Goal: Task Accomplishment & Management: Manage account settings

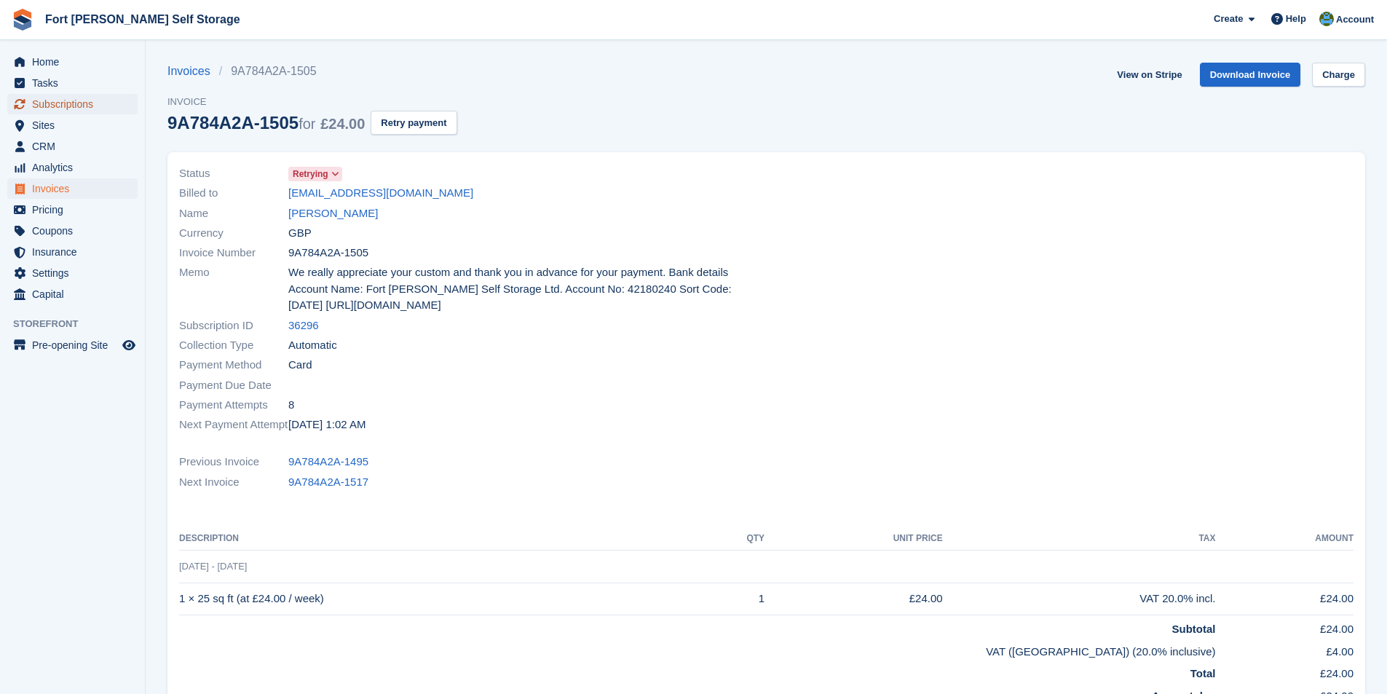
click at [46, 100] on span "Subscriptions" at bounding box center [75, 104] width 87 height 20
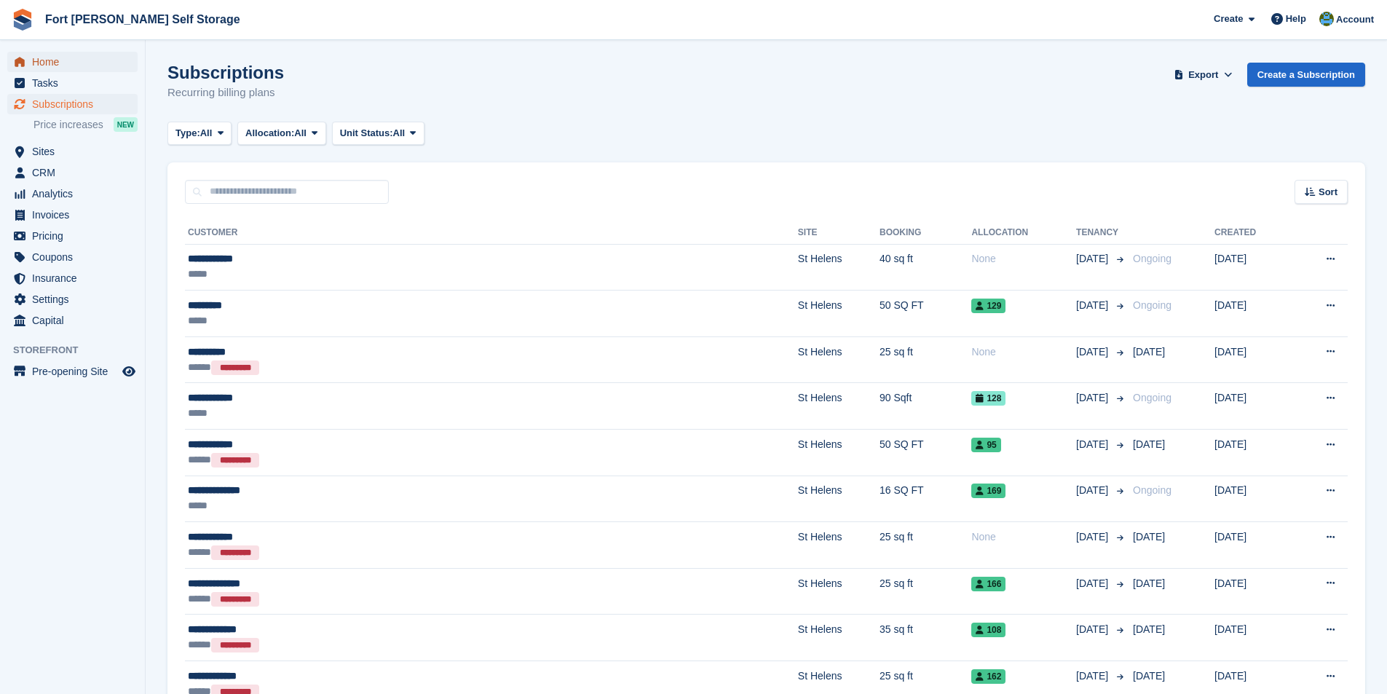
click at [52, 58] on span "Home" at bounding box center [75, 62] width 87 height 20
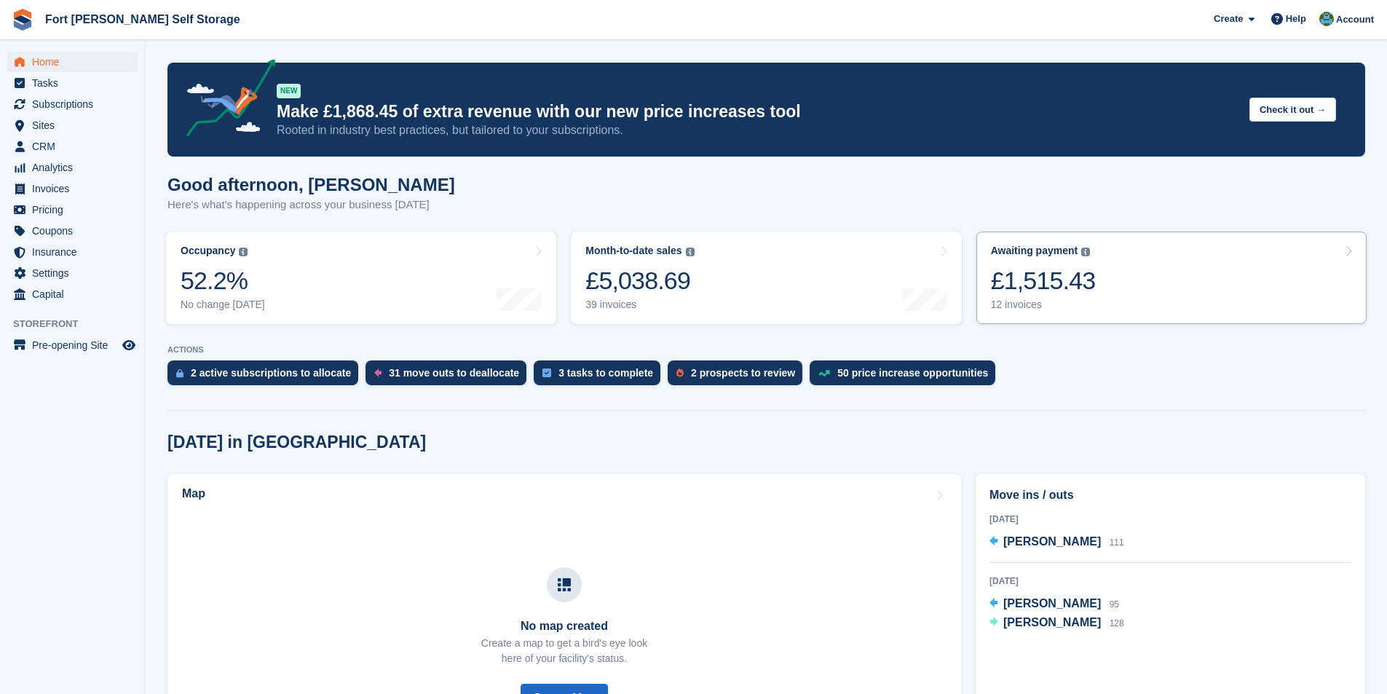
click at [1145, 277] on link "Awaiting payment The total outstanding balance on all open invoices. £1,515.43 …" at bounding box center [1172, 278] width 390 height 92
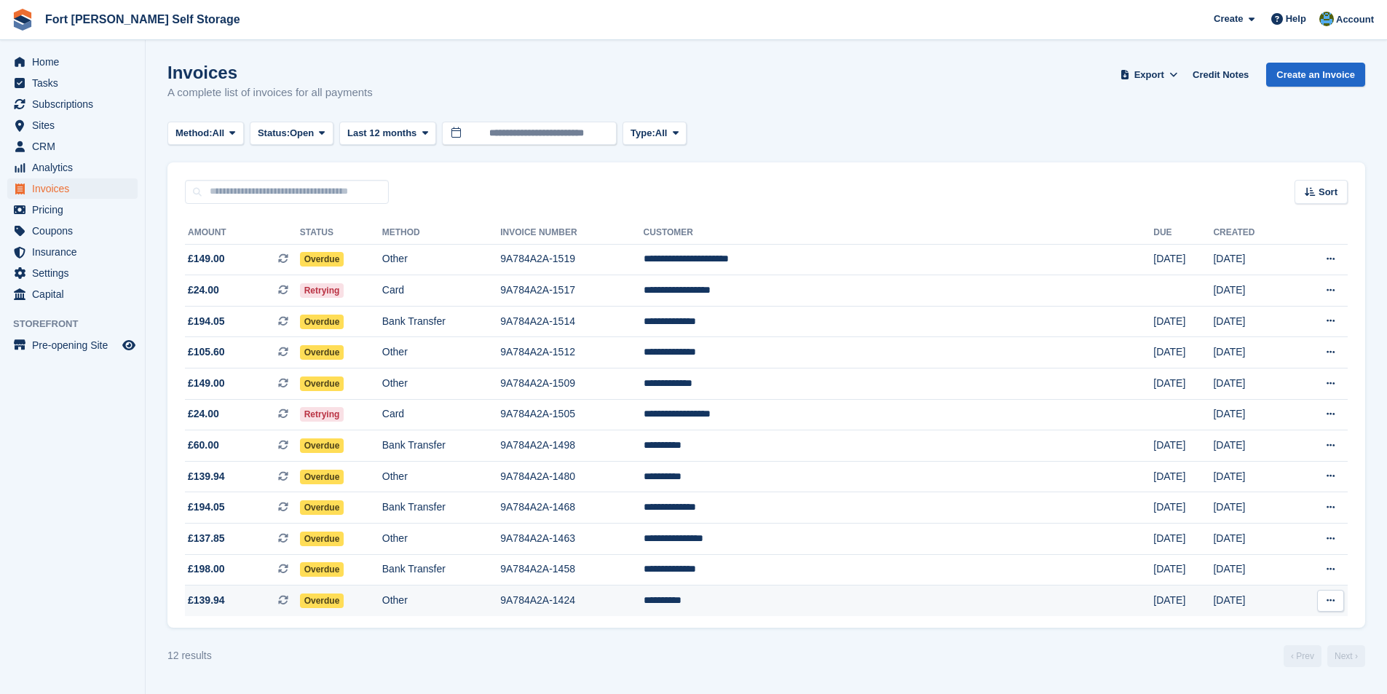
drag, startPoint x: 178, startPoint y: 216, endPoint x: 1336, endPoint y: 608, distance: 1222.4
click at [1353, 620] on div "**********" at bounding box center [766, 416] width 1198 height 424
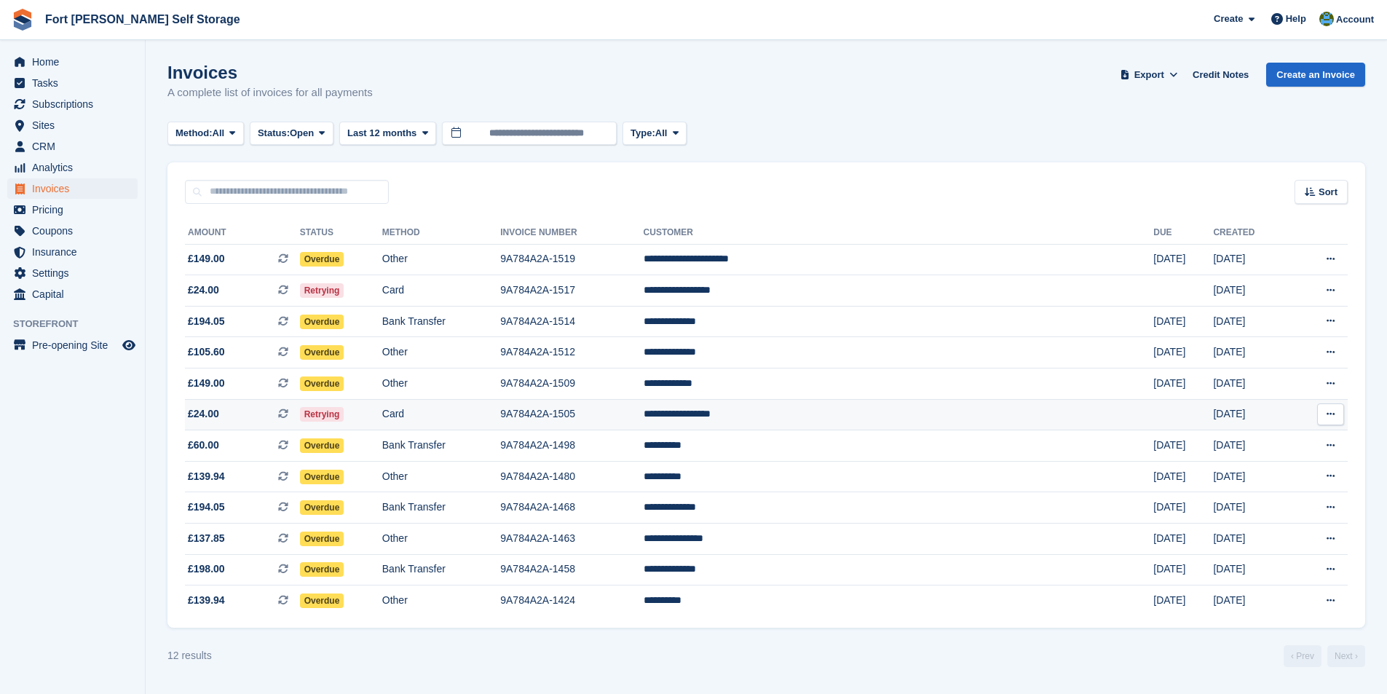
copy div
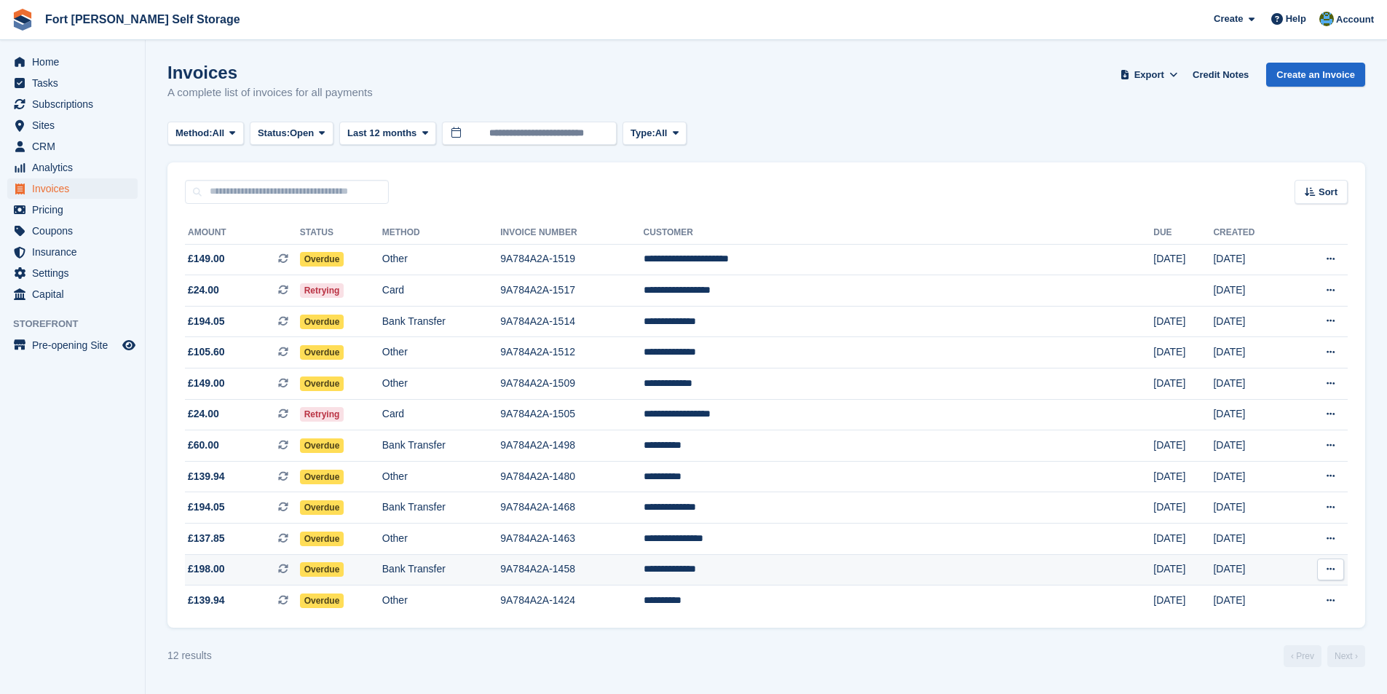
click at [833, 566] on td "**********" at bounding box center [899, 569] width 511 height 31
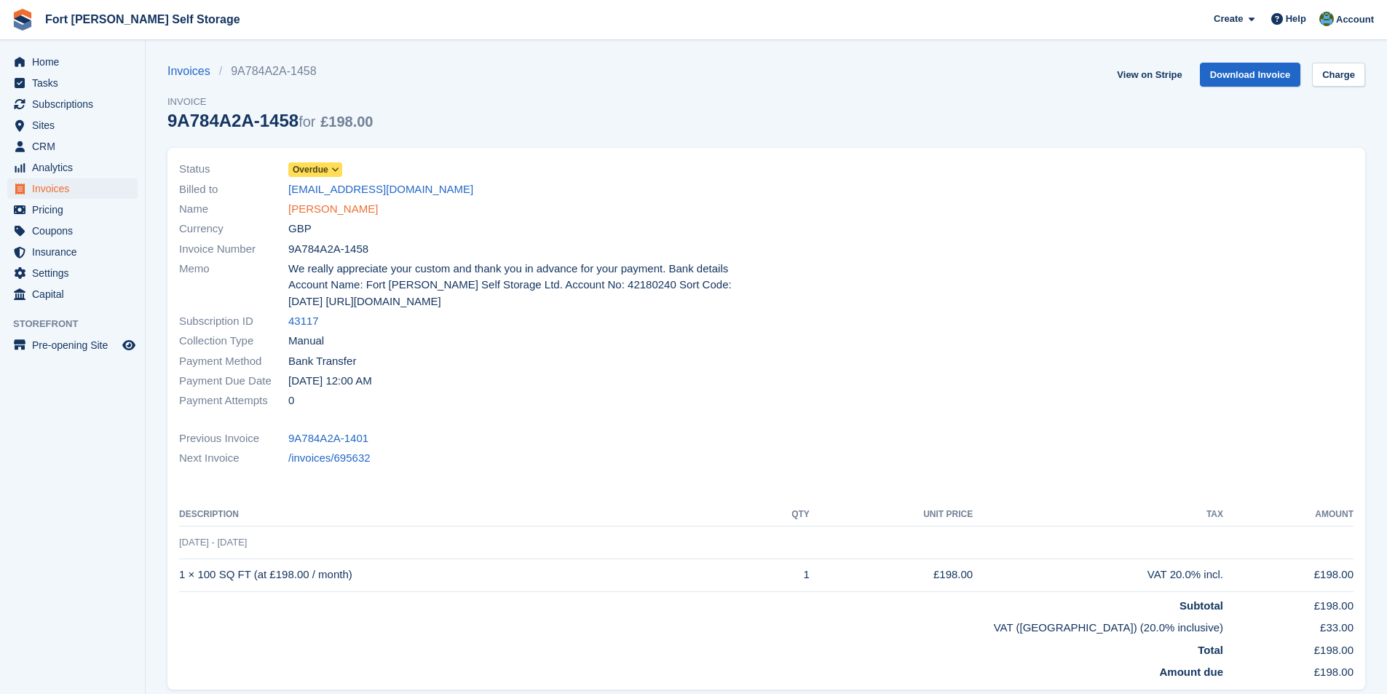
click at [320, 211] on link "Stuart Roberts" at bounding box center [333, 209] width 90 height 17
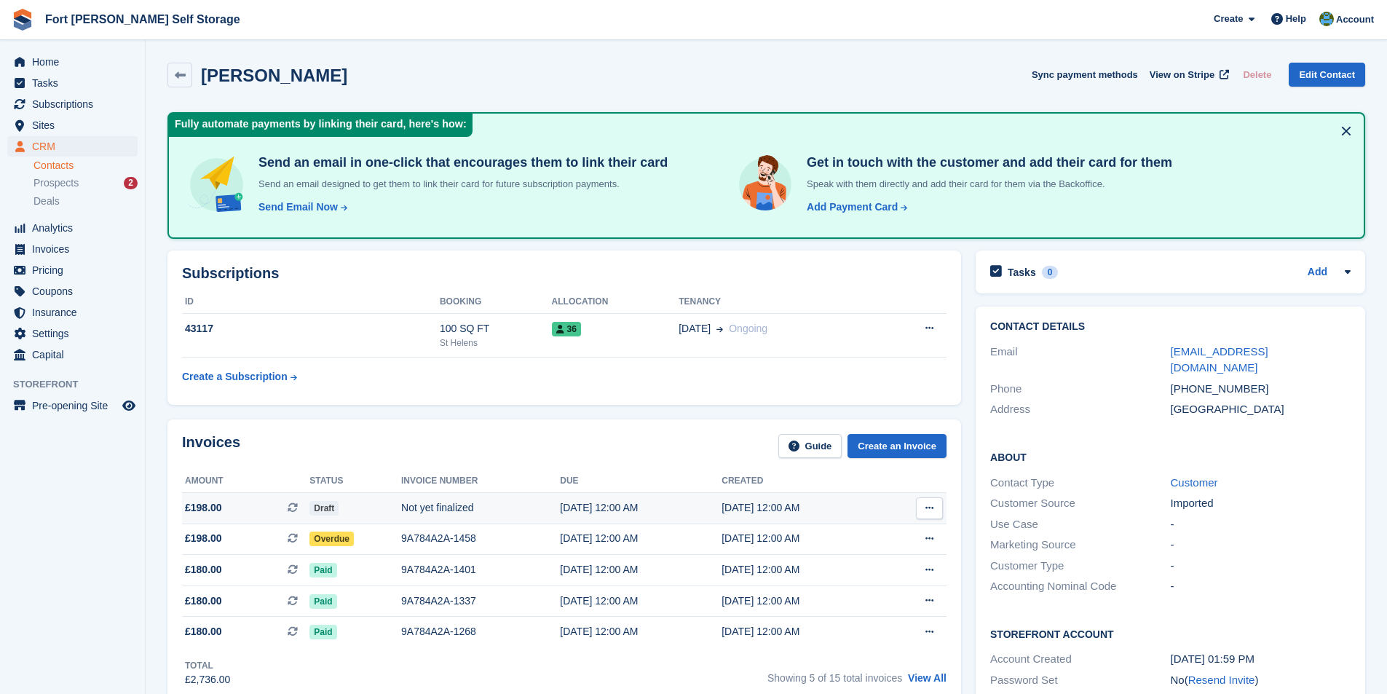
click at [327, 508] on span "Draft" at bounding box center [324, 508] width 29 height 15
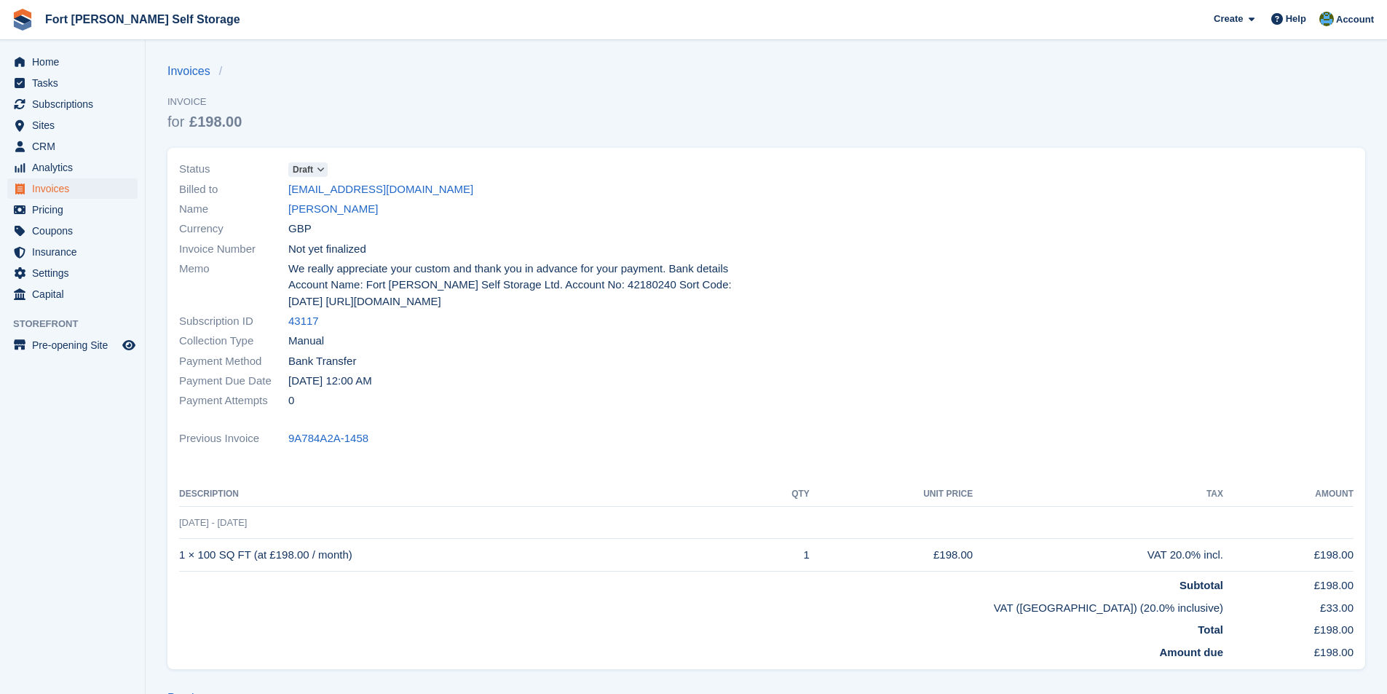
click at [321, 170] on icon at bounding box center [321, 169] width 8 height 9
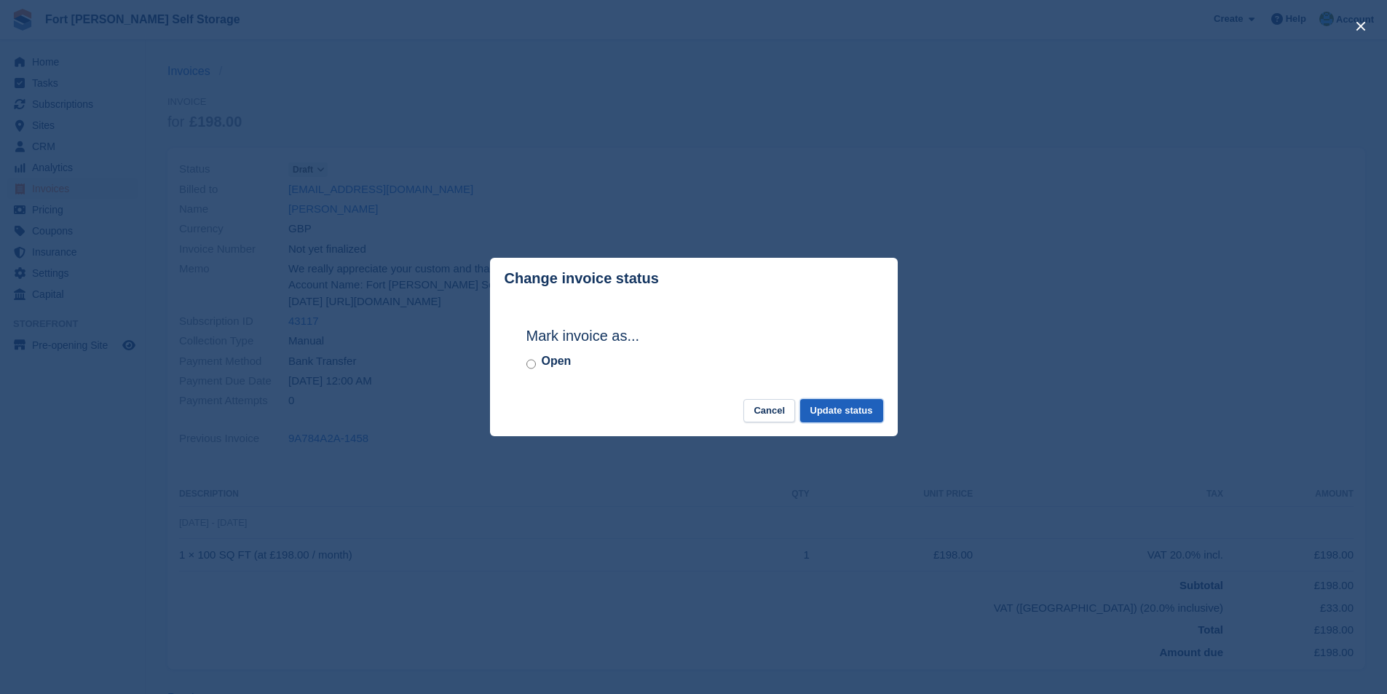
click at [845, 416] on button "Update status" at bounding box center [841, 411] width 83 height 24
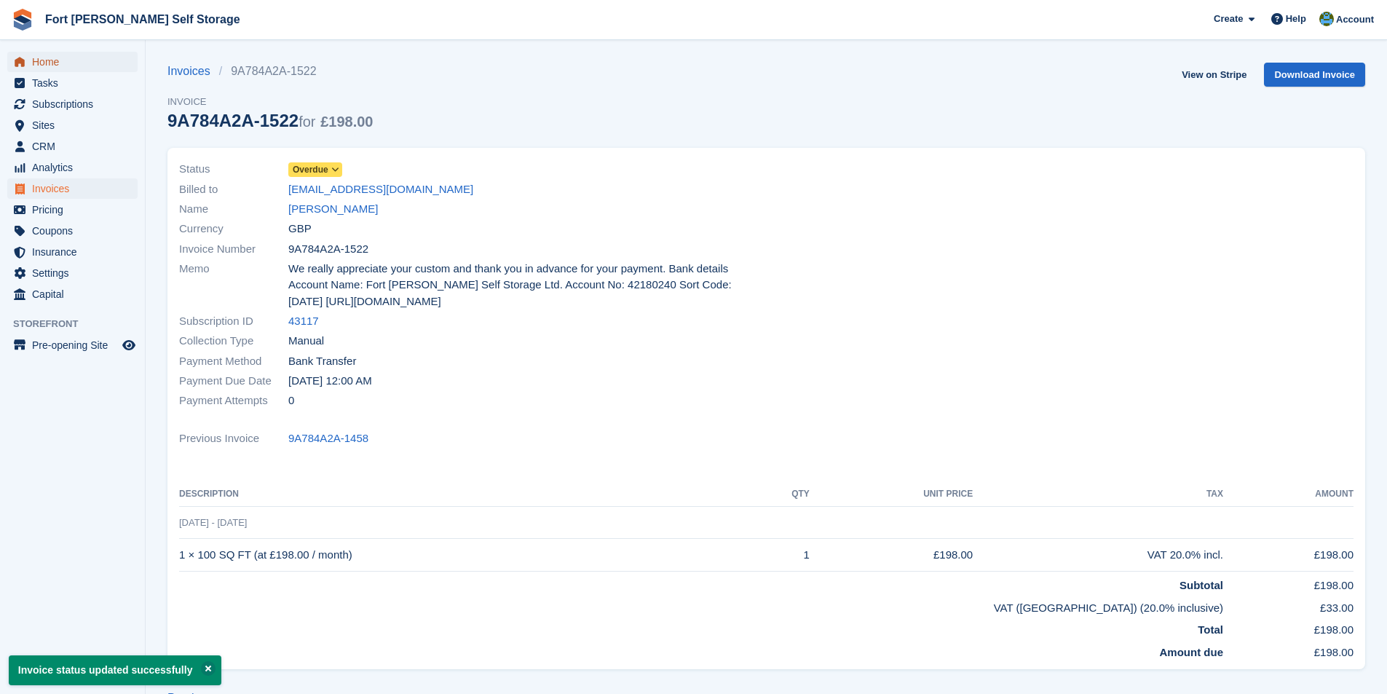
click at [52, 63] on span "Home" at bounding box center [75, 62] width 87 height 20
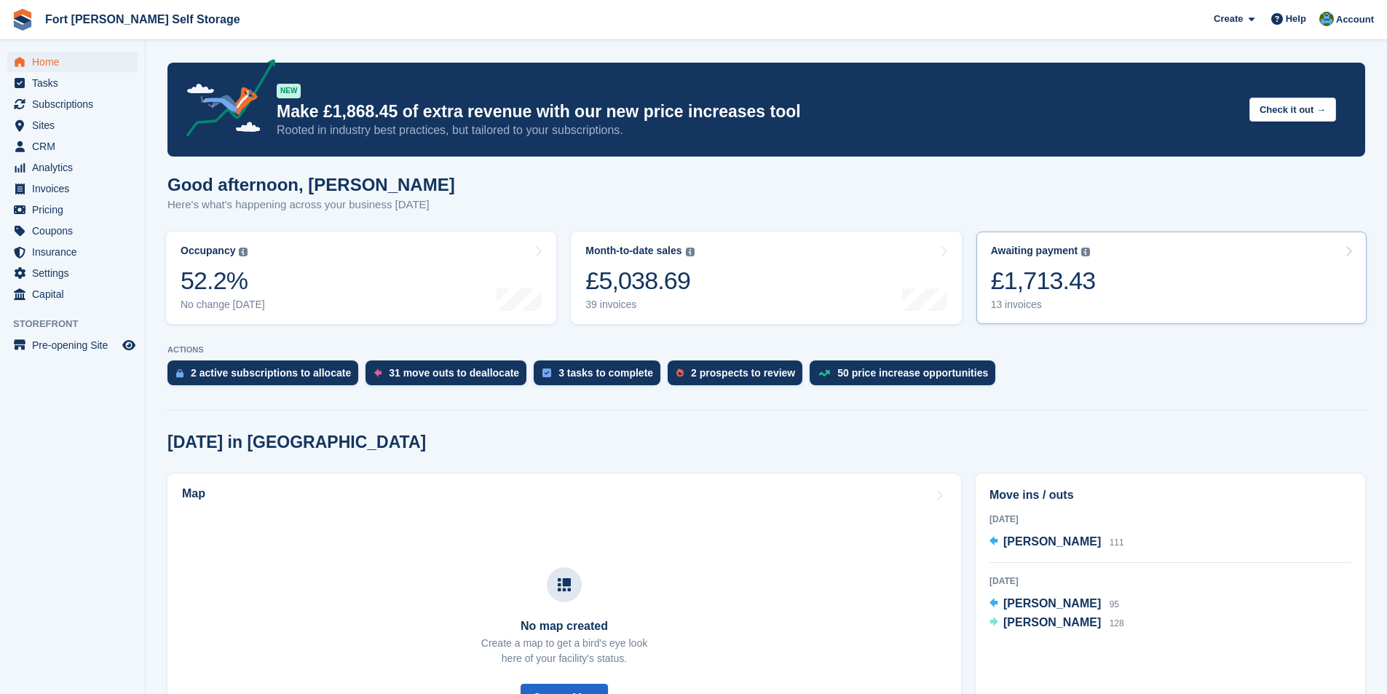
click at [1032, 299] on div "13 invoices" at bounding box center [1043, 305] width 105 height 12
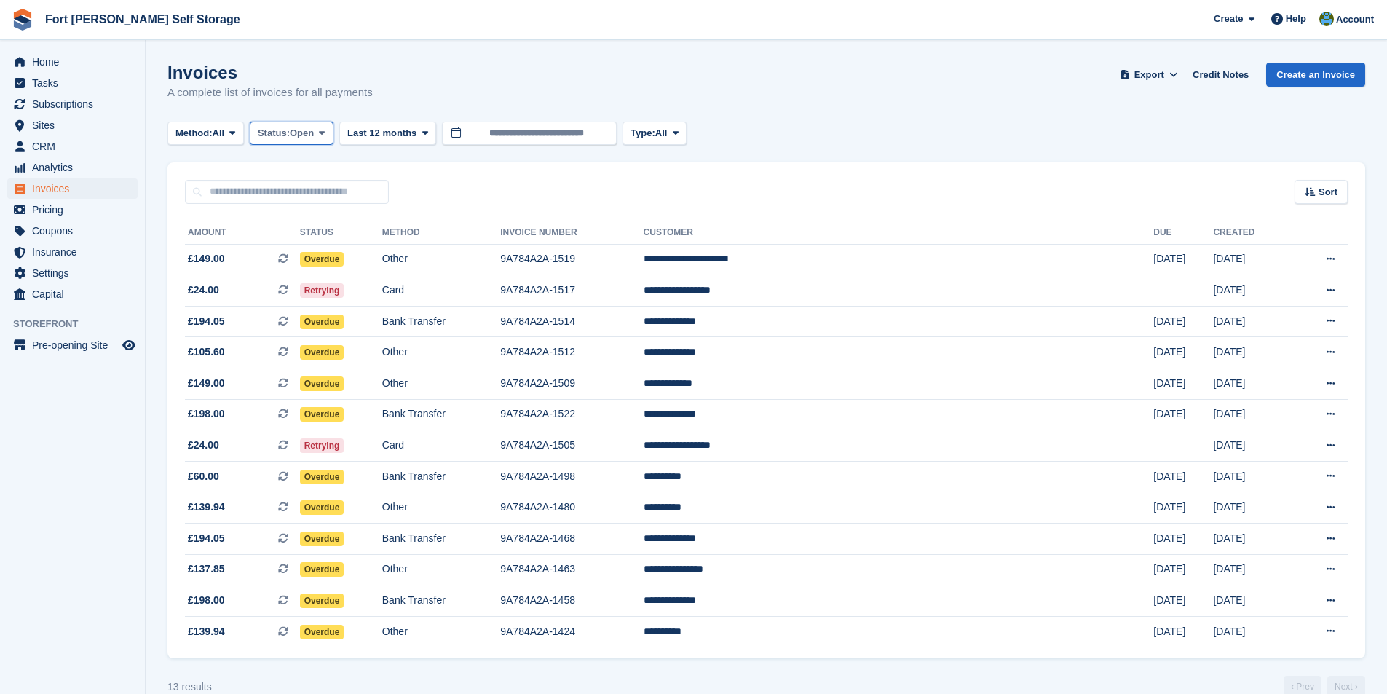
click at [296, 133] on span "Open" at bounding box center [302, 133] width 24 height 15
click at [289, 227] on link "Draft" at bounding box center [319, 220] width 127 height 26
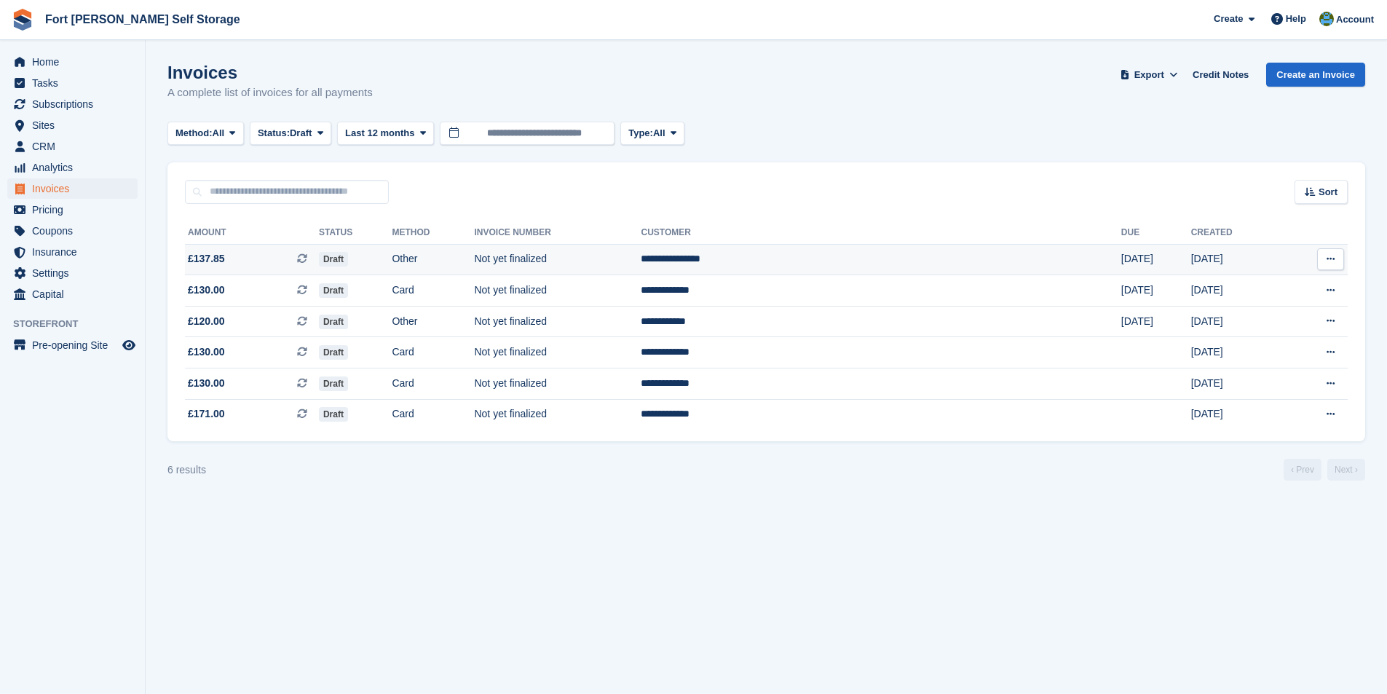
click at [348, 258] on span "Draft" at bounding box center [333, 259] width 29 height 15
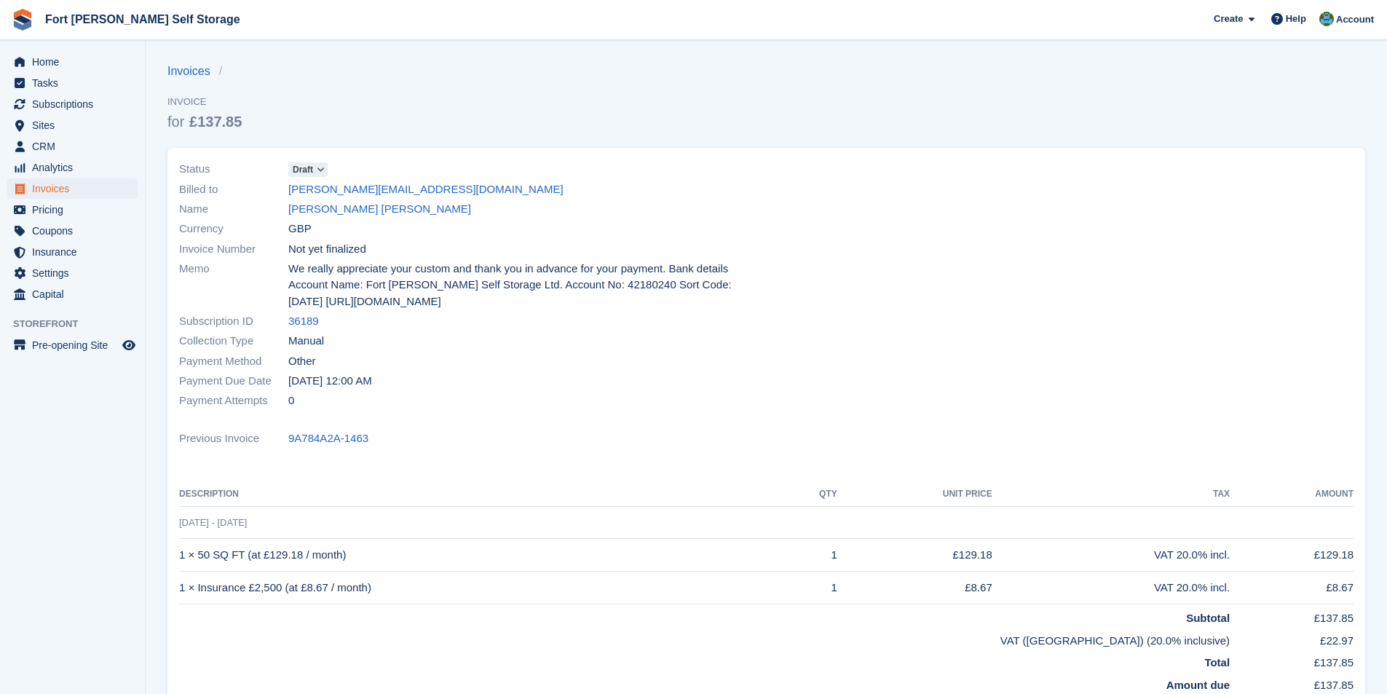
click at [320, 170] on icon at bounding box center [321, 169] width 8 height 9
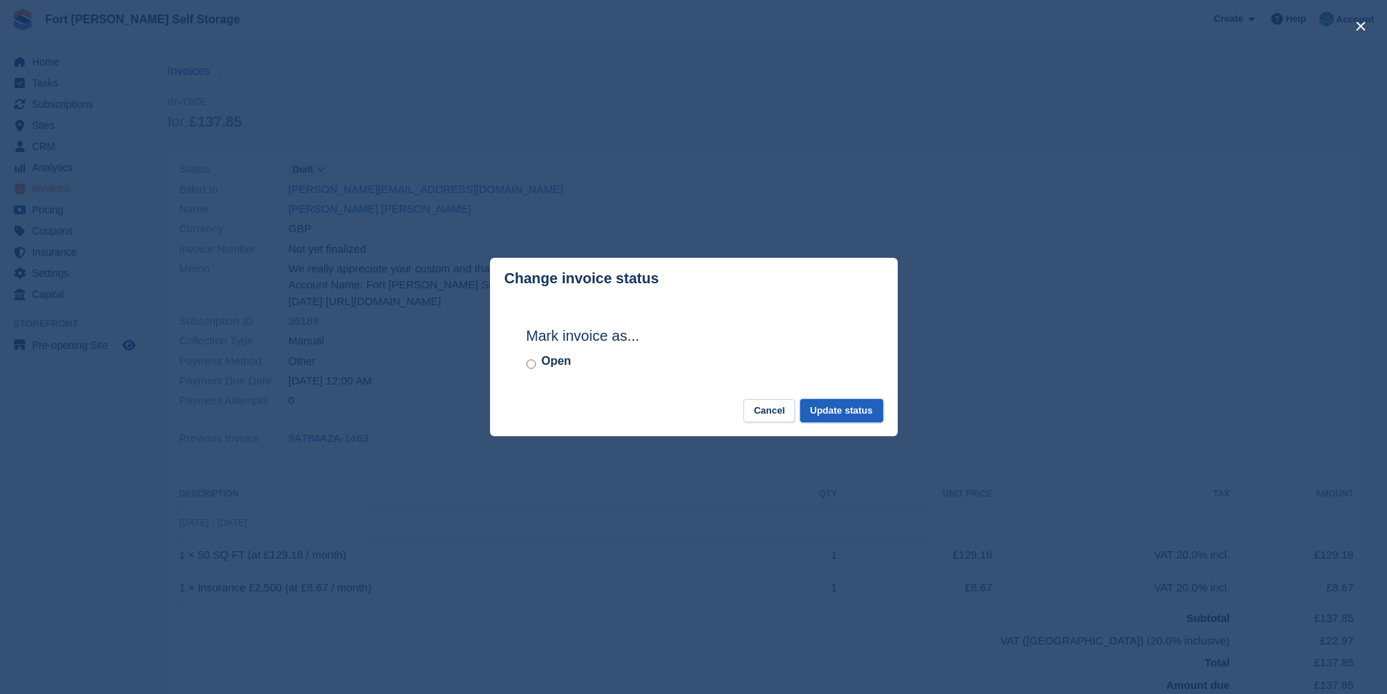
click at [866, 411] on button "Update status" at bounding box center [841, 411] width 83 height 24
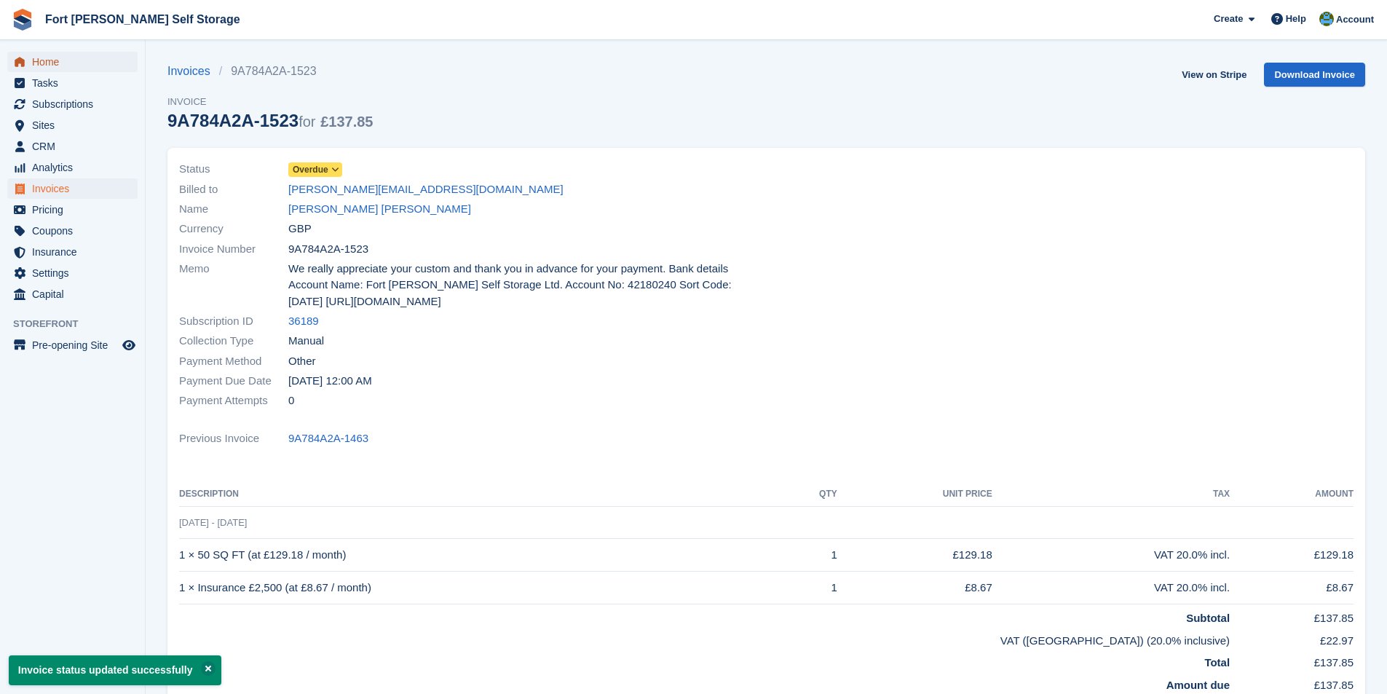
click at [59, 58] on span "Home" at bounding box center [75, 62] width 87 height 20
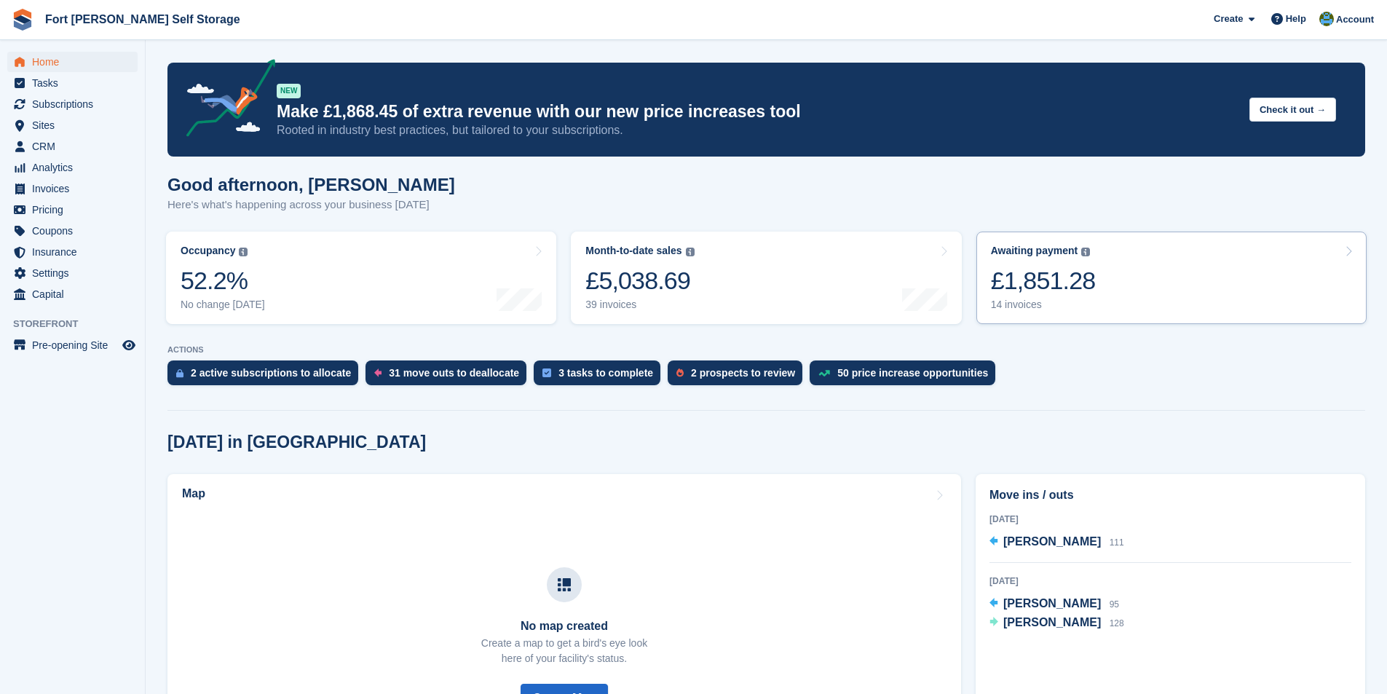
click at [1098, 280] on link "Awaiting payment The total outstanding balance on all open invoices. £1,851.28 …" at bounding box center [1172, 278] width 390 height 92
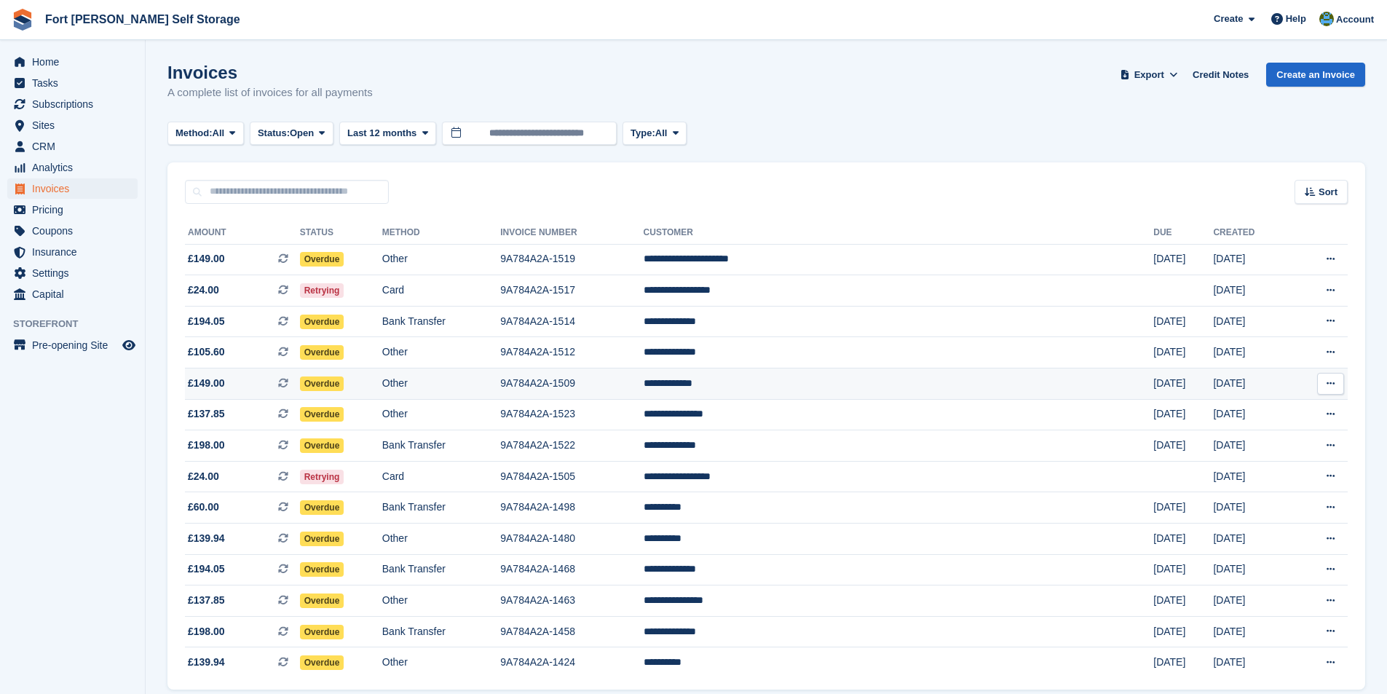
scroll to position [57, 0]
